Goal: Task Accomplishment & Management: Use online tool/utility

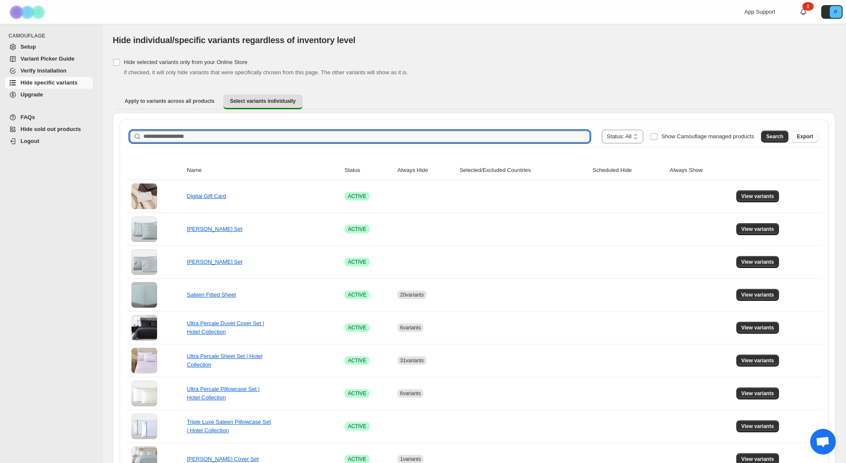
click at [354, 132] on input "Search product name" at bounding box center [366, 137] width 447 height 12
click at [778, 135] on span "Search" at bounding box center [775, 136] width 17 height 7
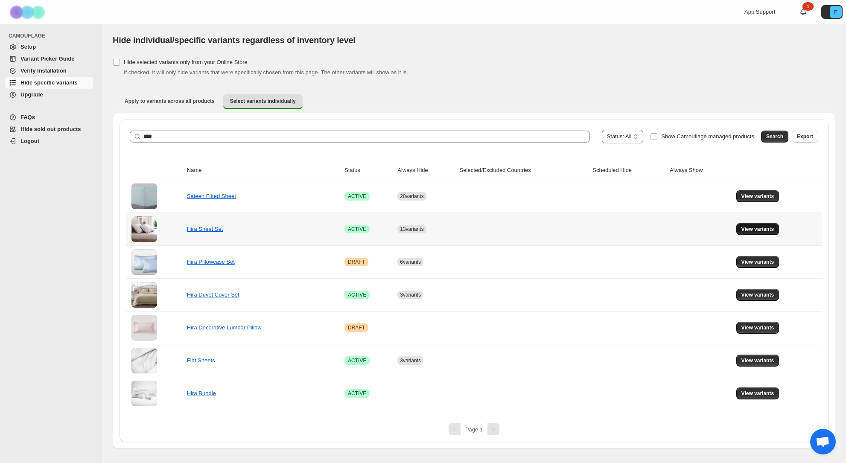
click at [766, 229] on span "View variants" at bounding box center [758, 229] width 33 height 7
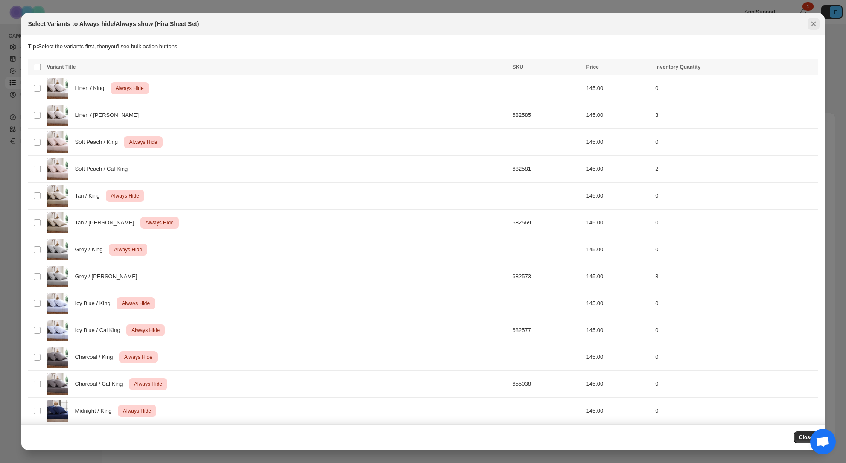
click at [813, 23] on icon "Close" at bounding box center [814, 24] width 5 height 5
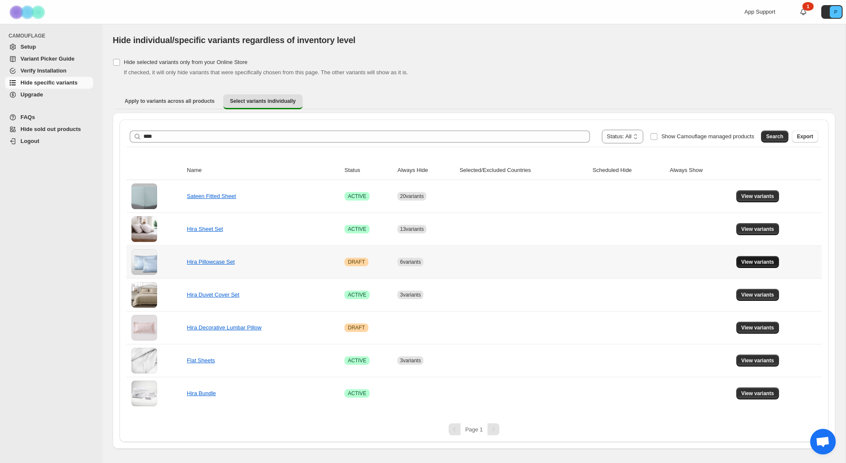
click at [749, 262] on span "View variants" at bounding box center [758, 262] width 33 height 7
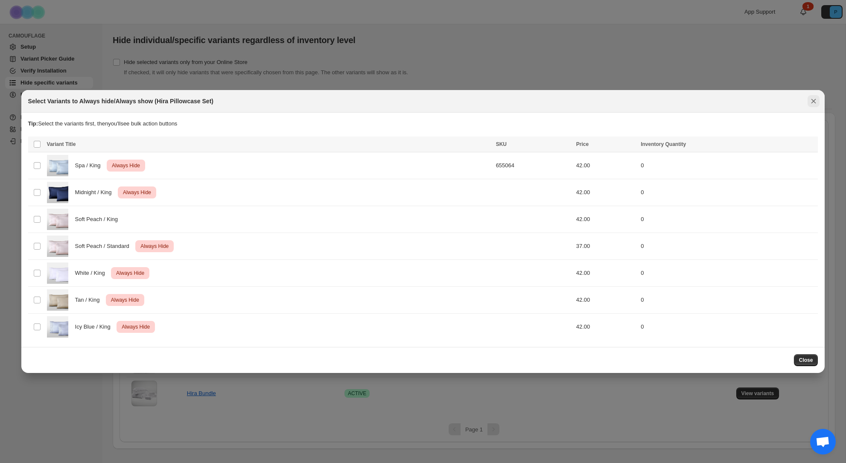
click at [814, 99] on icon "Close" at bounding box center [814, 101] width 9 height 9
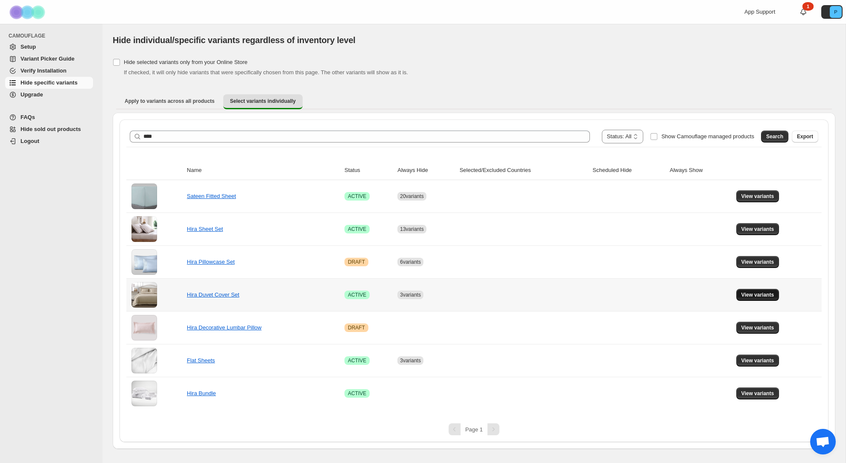
click at [752, 293] on span "View variants" at bounding box center [758, 295] width 33 height 7
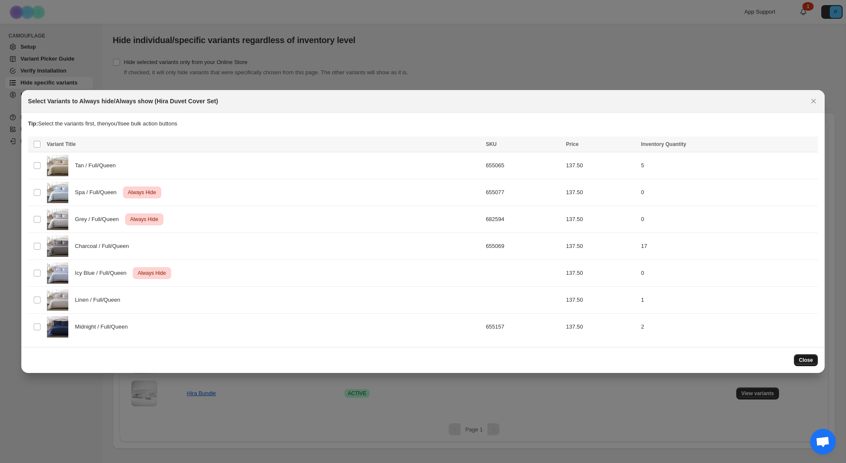
click at [810, 363] on span "Close" at bounding box center [806, 360] width 14 height 7
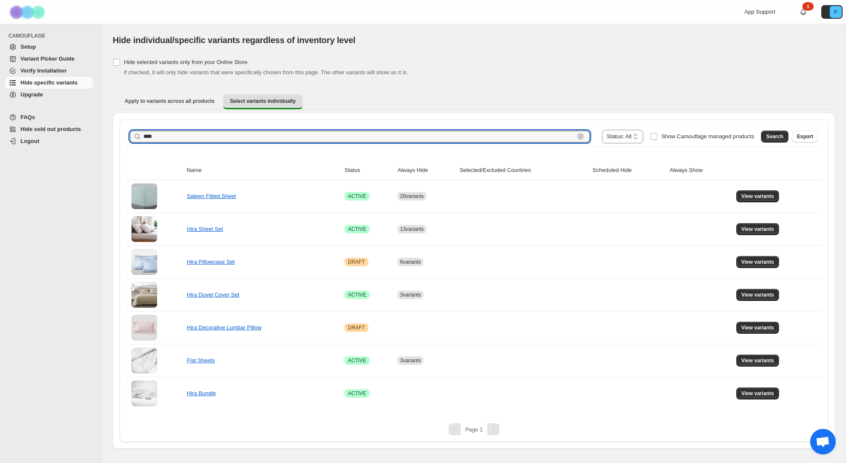
drag, startPoint x: 162, startPoint y: 138, endPoint x: 141, endPoint y: 138, distance: 21.4
click at [141, 138] on div "**** Clear" at bounding box center [360, 137] width 460 height 12
type input "**********"
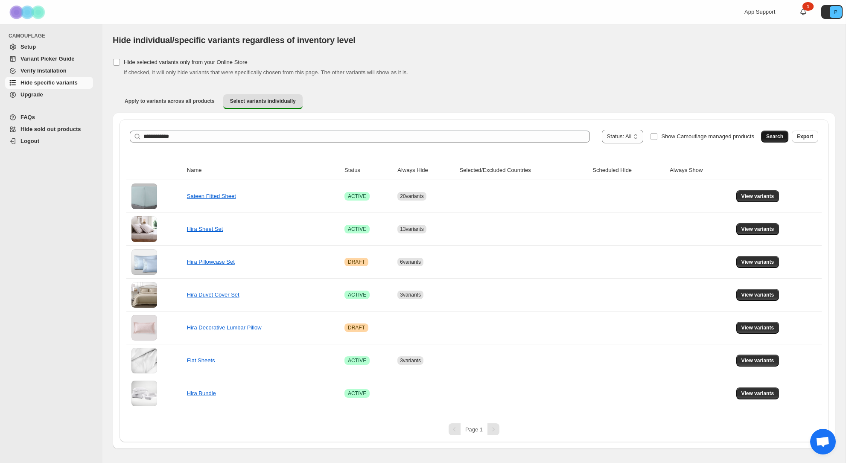
click at [765, 135] on button "Search" at bounding box center [774, 137] width 27 height 12
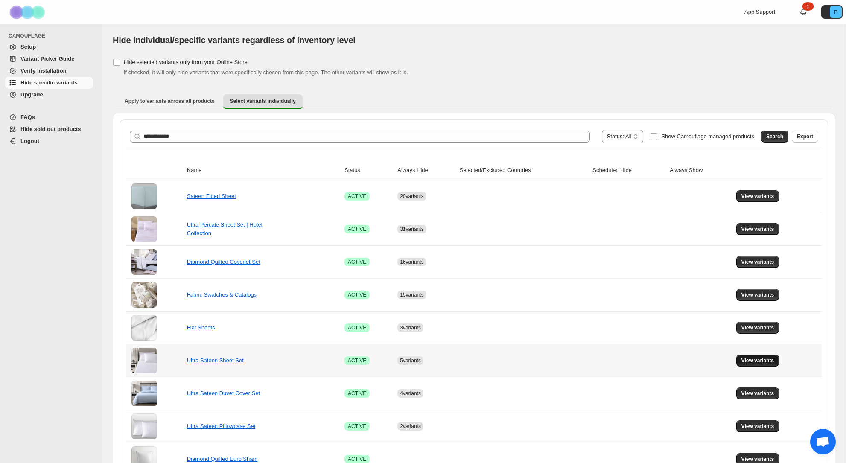
click at [748, 361] on span "View variants" at bounding box center [758, 360] width 33 height 7
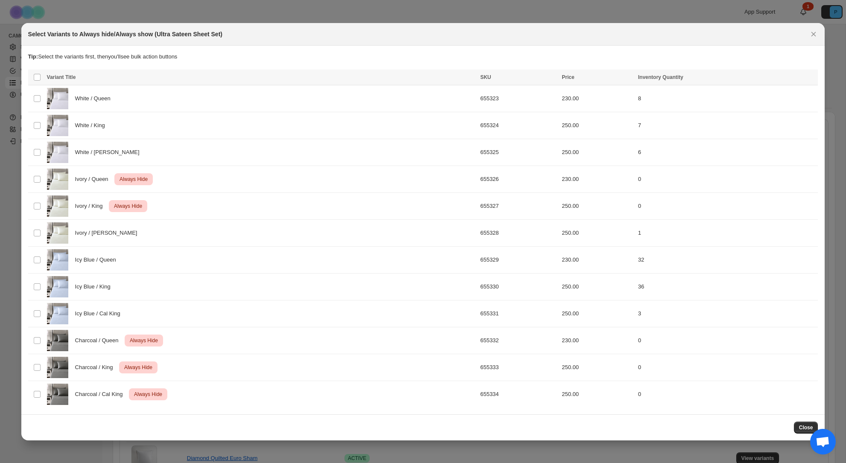
click at [816, 36] on icon "Close" at bounding box center [814, 34] width 5 height 5
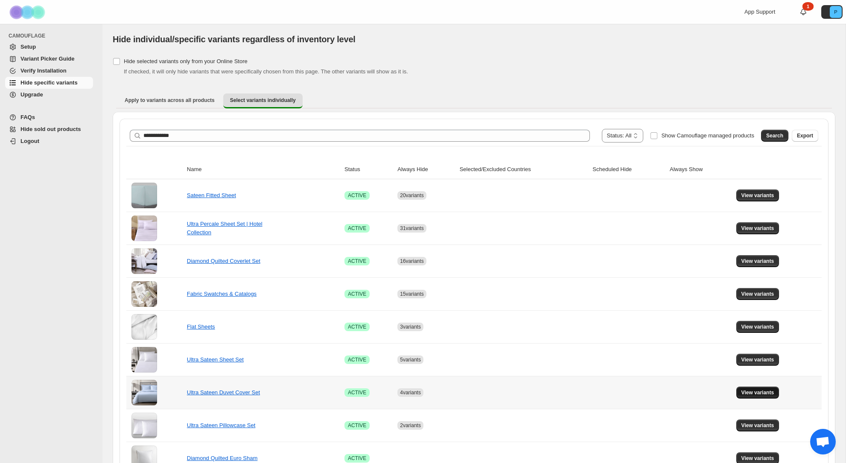
click at [752, 391] on span "View variants" at bounding box center [758, 392] width 33 height 7
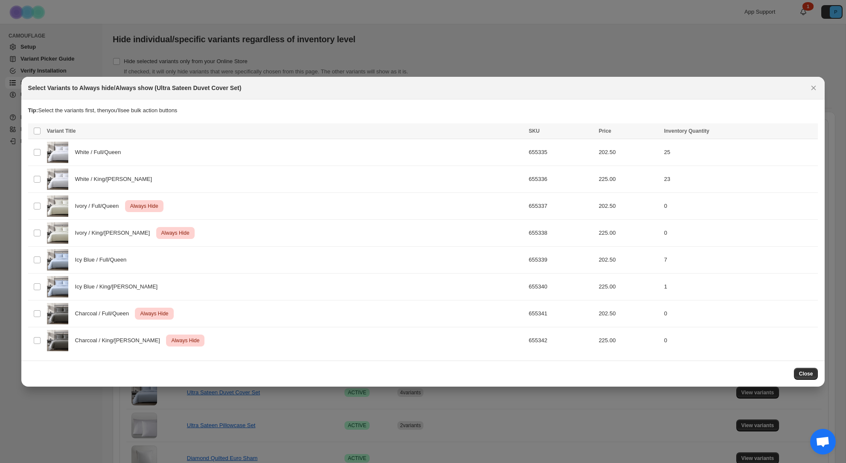
click at [814, 87] on icon "Close" at bounding box center [814, 88] width 9 height 9
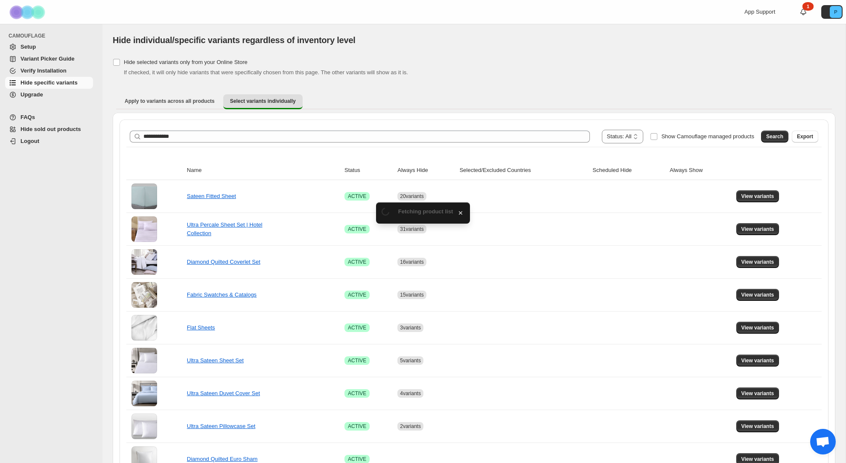
scroll to position [1, 0]
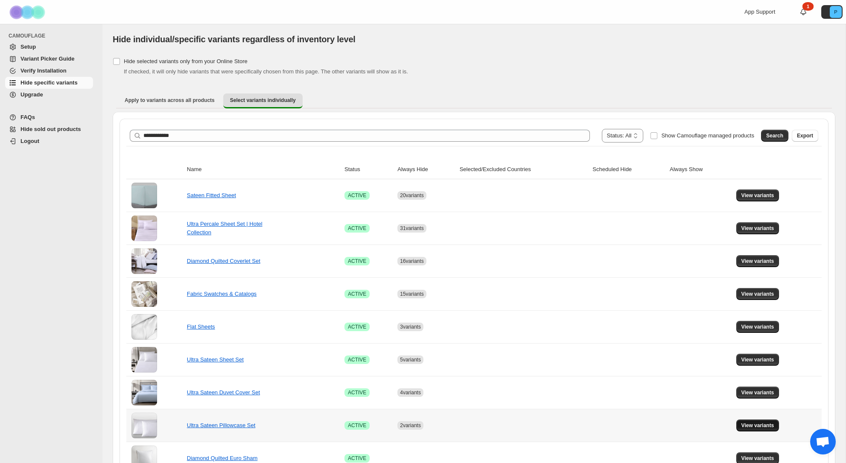
click at [747, 425] on span "View variants" at bounding box center [758, 425] width 33 height 7
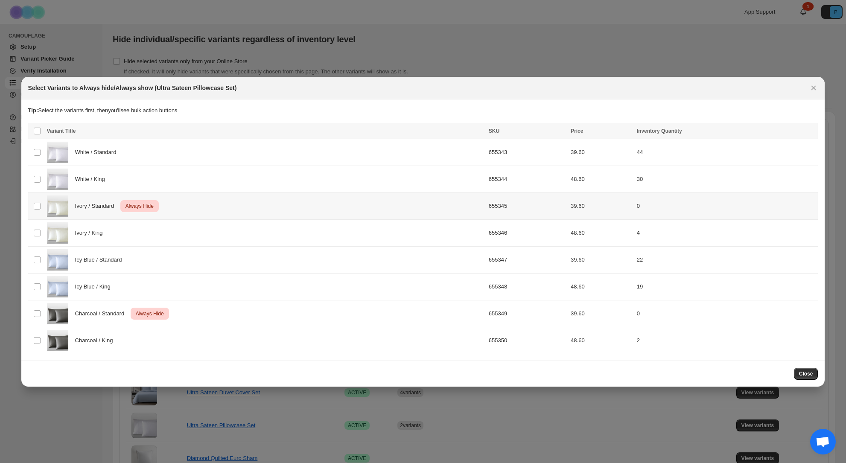
scroll to position [0, 0]
click at [808, 373] on span "Close" at bounding box center [806, 374] width 14 height 7
